Goal: Check status: Check status

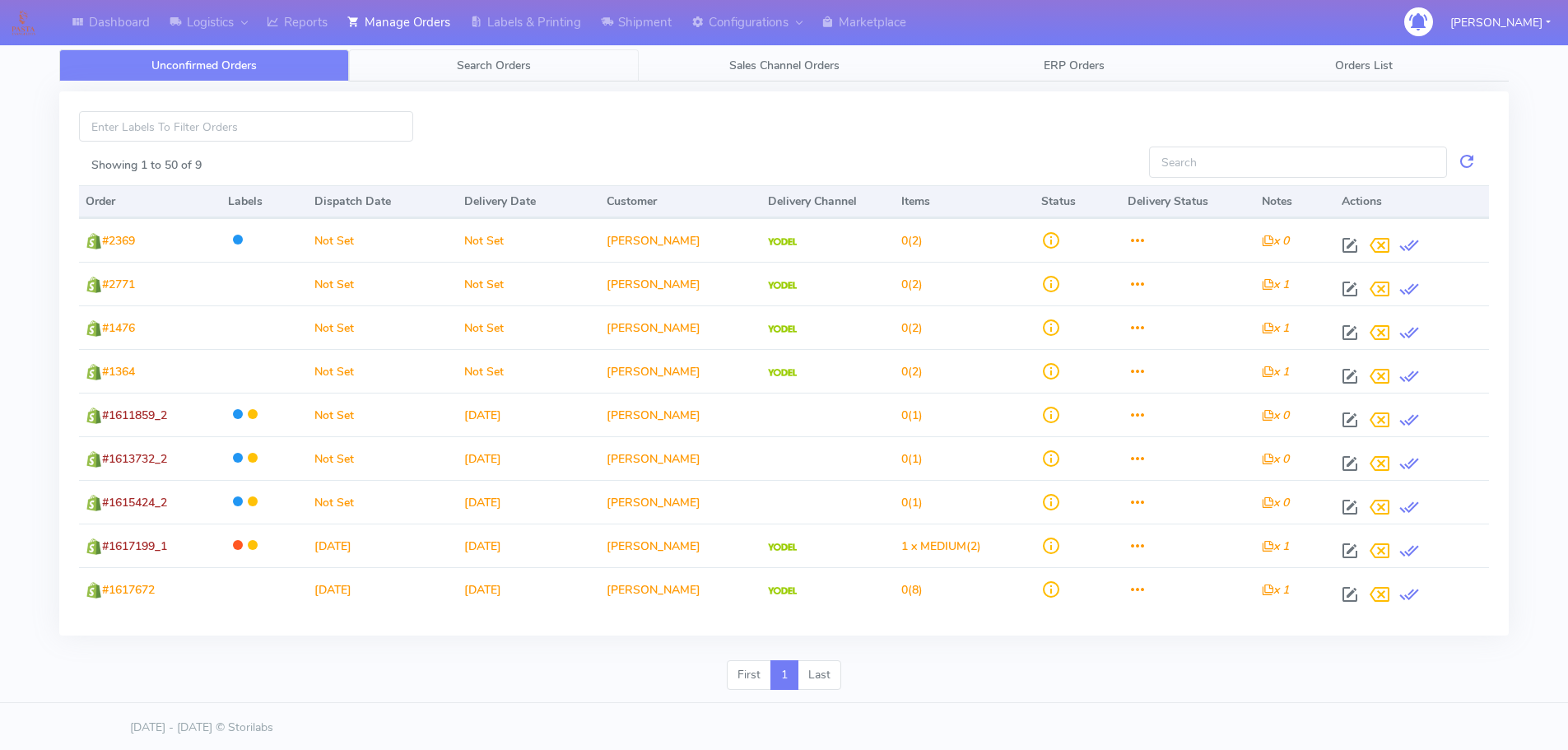
click at [504, 71] on span "Search Orders" at bounding box center [493, 66] width 74 height 16
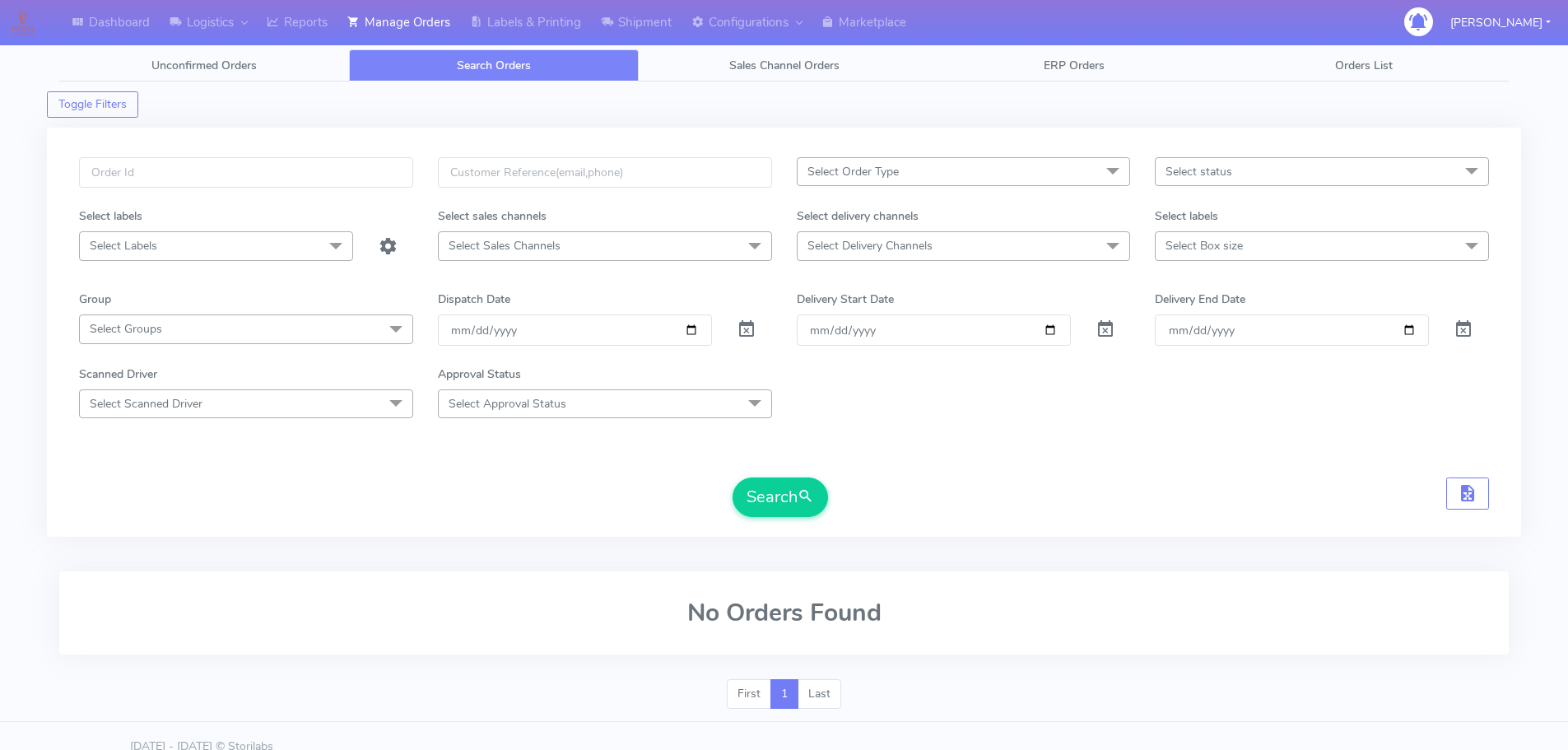
click at [386, 154] on div "Select Order Type Select All MEALS ATAVI One Off Pasta Club Gift Kit Event Unkn…" at bounding box center [784, 333] width 1475 height 409
click at [382, 164] on input "text" at bounding box center [246, 172] width 334 height 31
paste input "1617457"
type input "1617457"
click at [748, 333] on span at bounding box center [747, 334] width 20 height 16
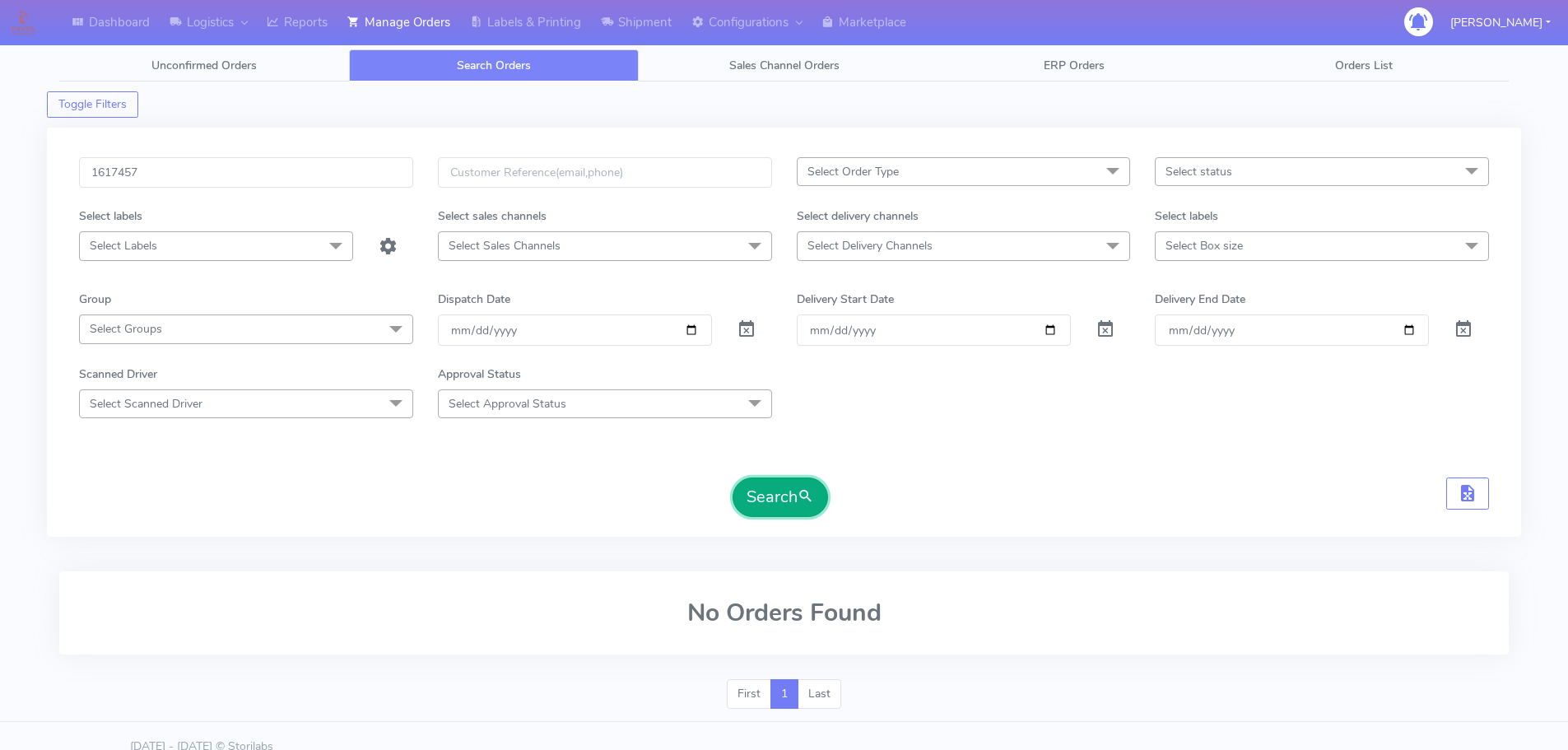
click at [769, 499] on button "Search" at bounding box center [780, 497] width 95 height 39
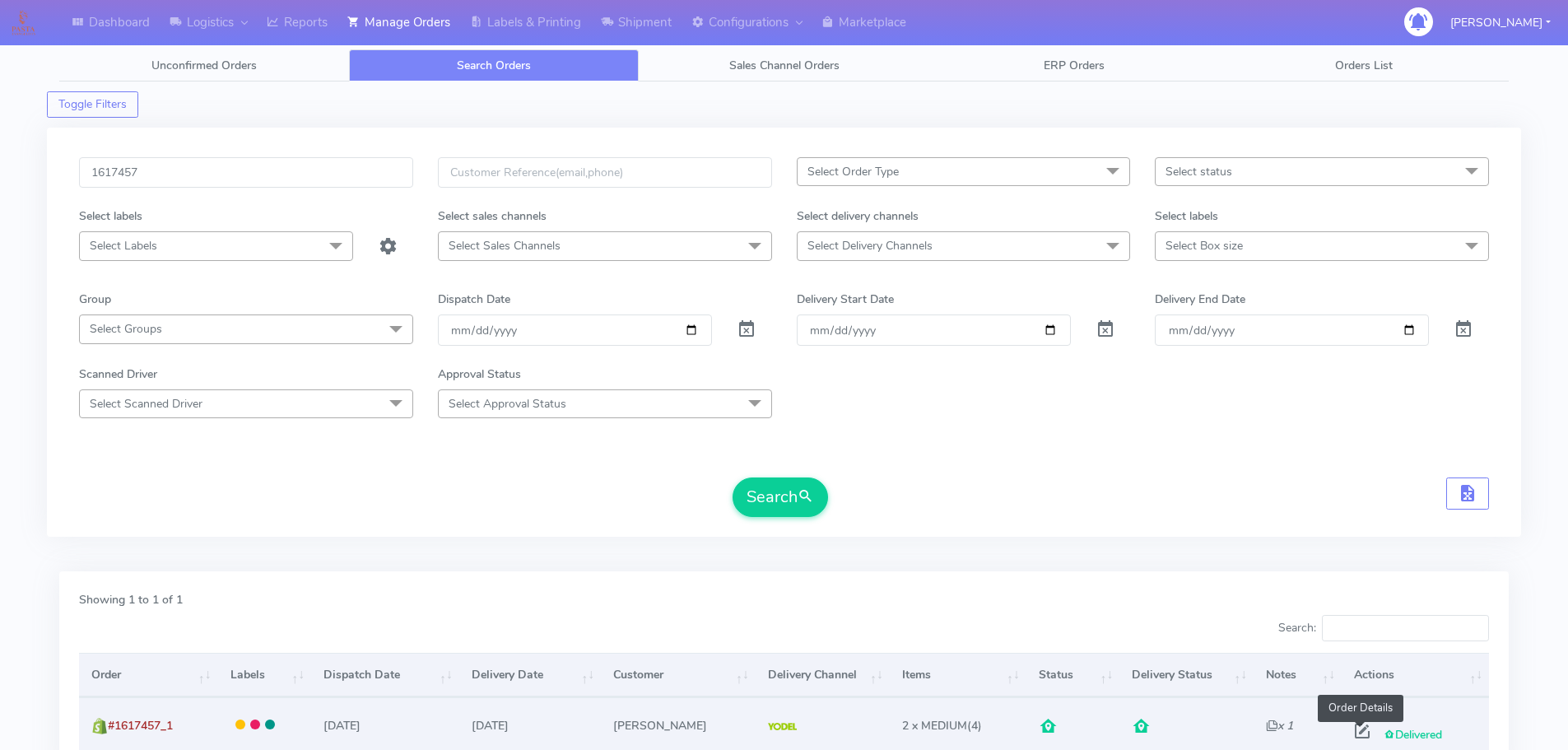
click at [1360, 730] on span at bounding box center [1362, 735] width 30 height 16
select select "5"
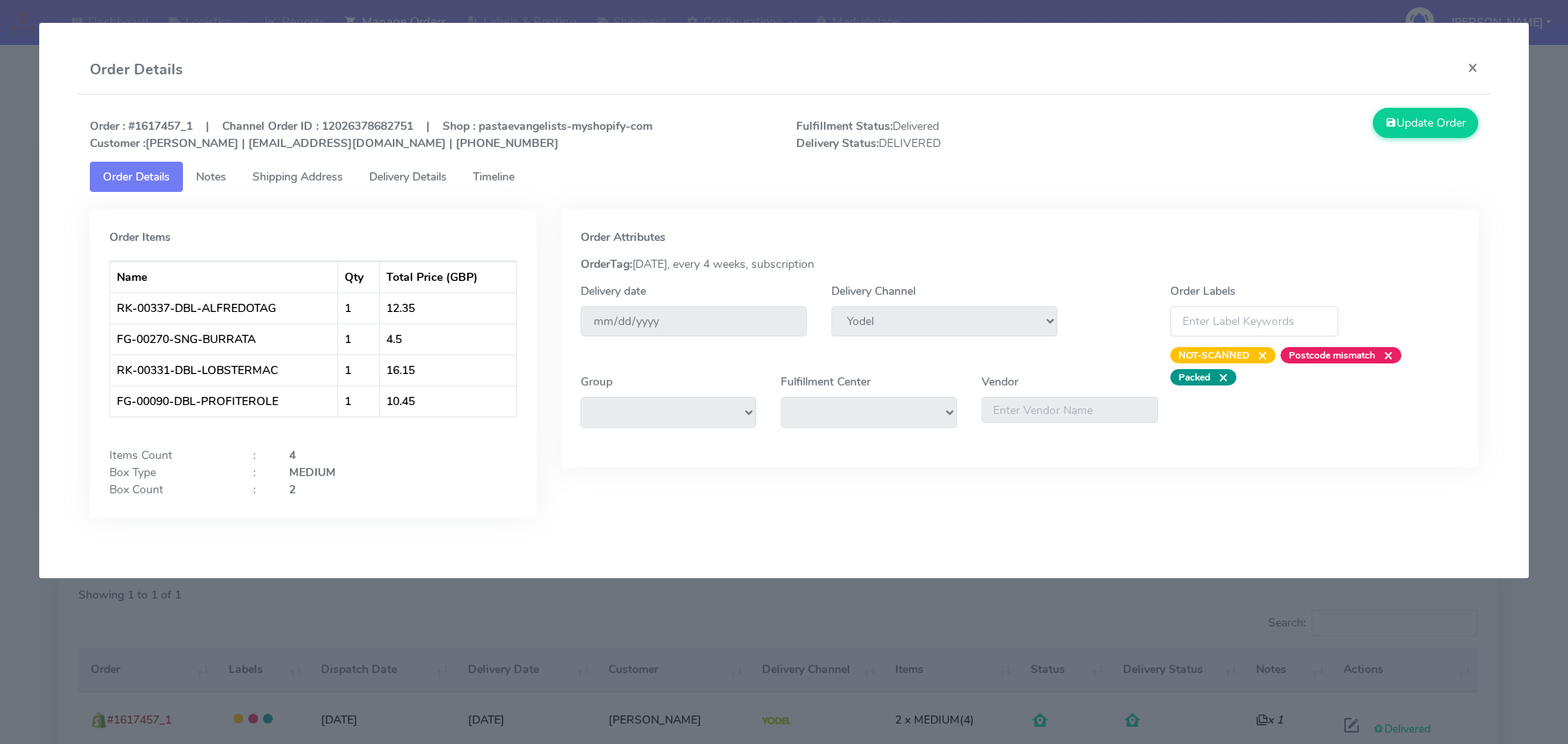
click at [297, 178] on span "Shipping Address" at bounding box center [298, 177] width 91 height 16
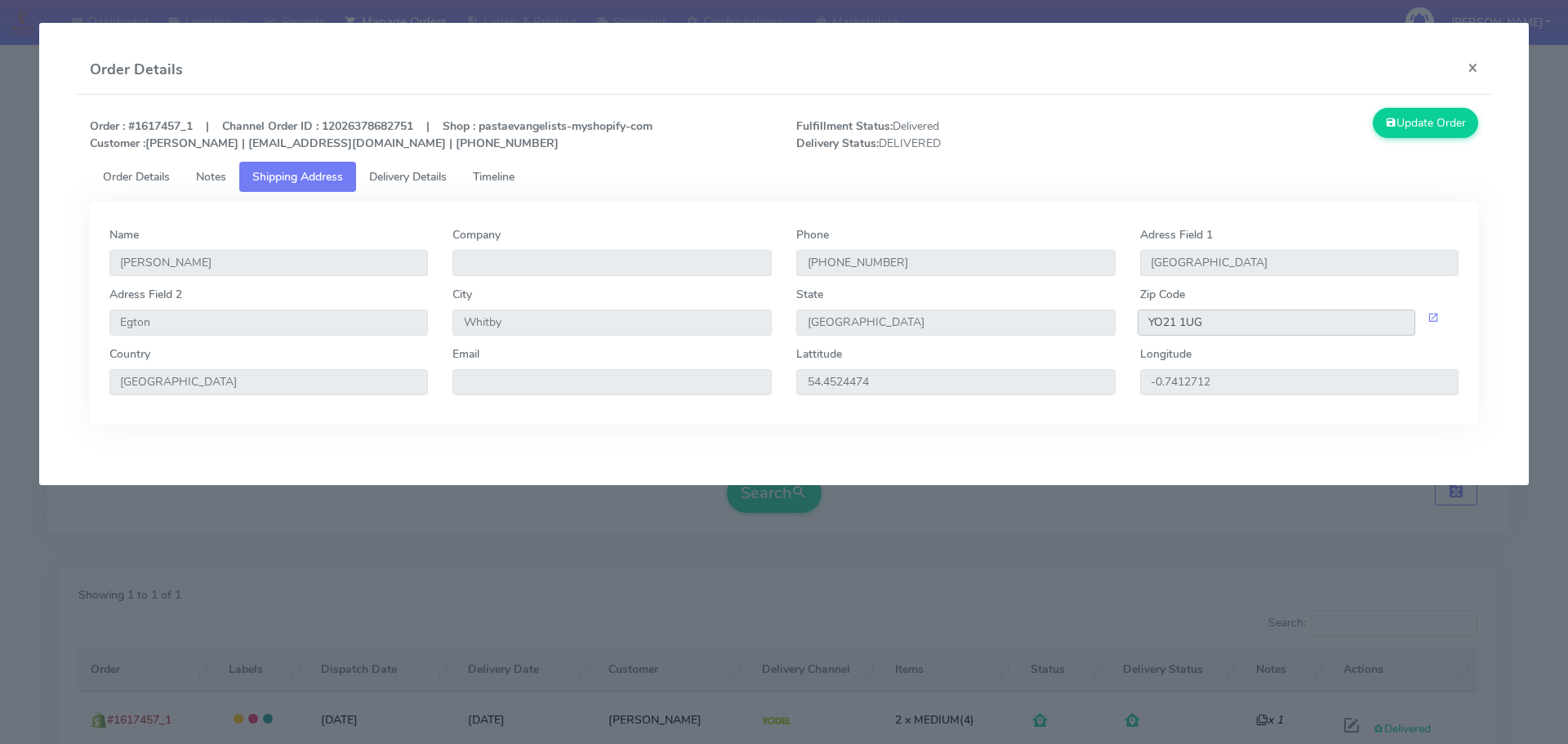
drag, startPoint x: 1211, startPoint y: 320, endPoint x: 1125, endPoint y: 328, distance: 86.4
click at [1125, 328] on div "Adress Field [STREET_ADDRESS]" at bounding box center [784, 315] width 1374 height 60
click at [428, 184] on span "Delivery Details" at bounding box center [407, 177] width 77 height 16
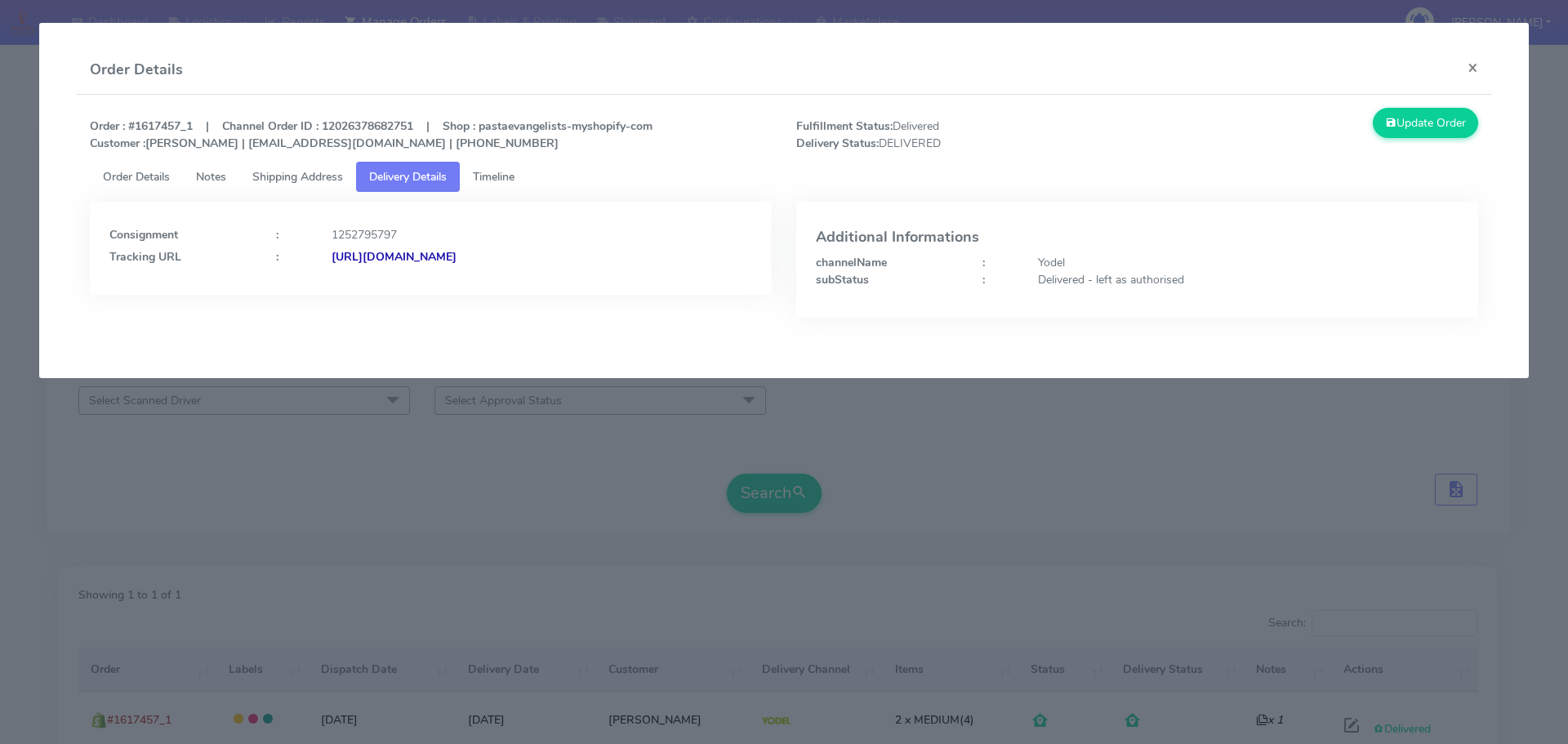
click at [457, 258] on strong "[URL][DOMAIN_NAME]" at bounding box center [394, 257] width 125 height 16
